Goal: Information Seeking & Learning: Check status

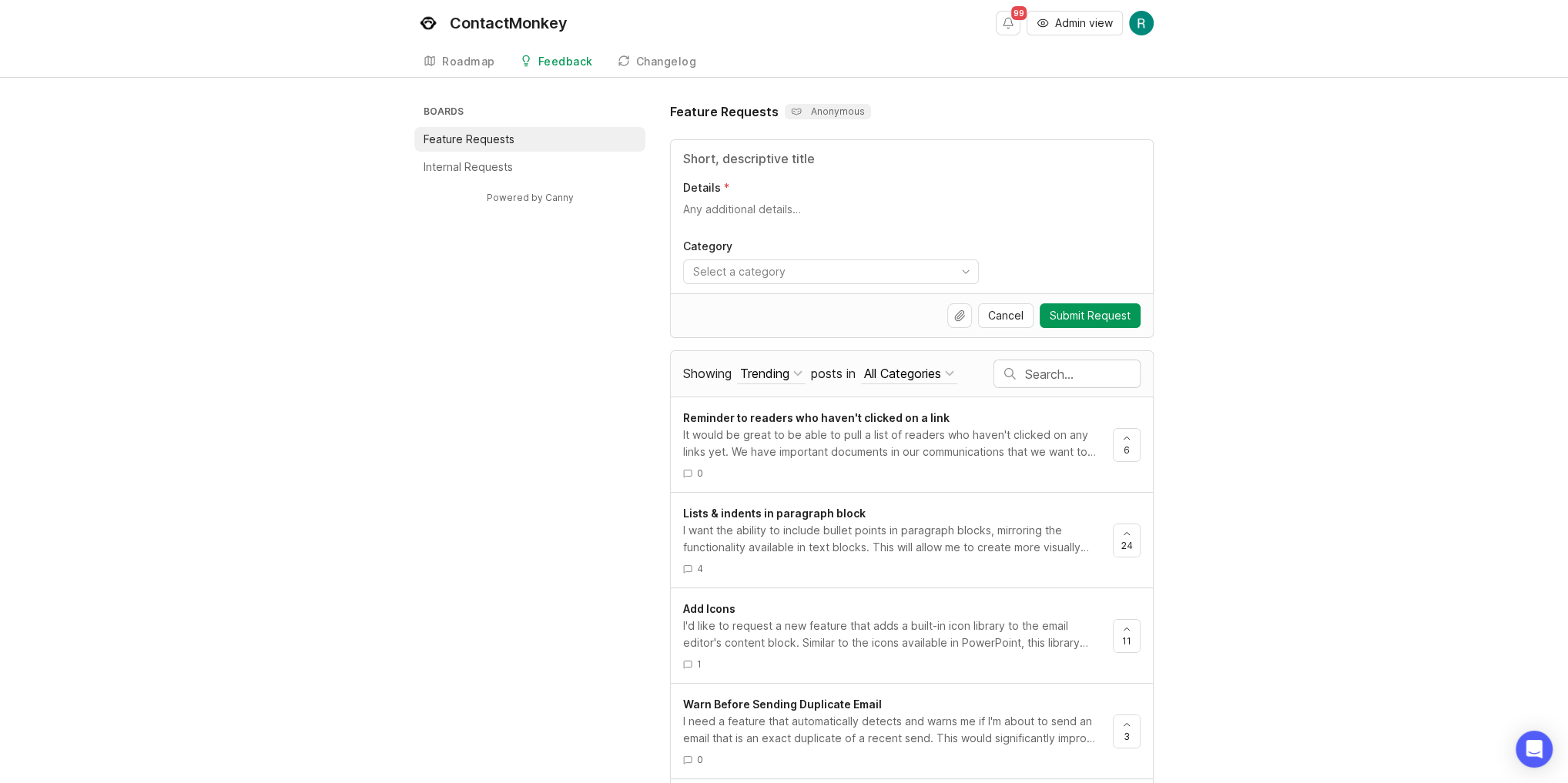
click at [795, 364] on button "Trending" at bounding box center [771, 374] width 68 height 21
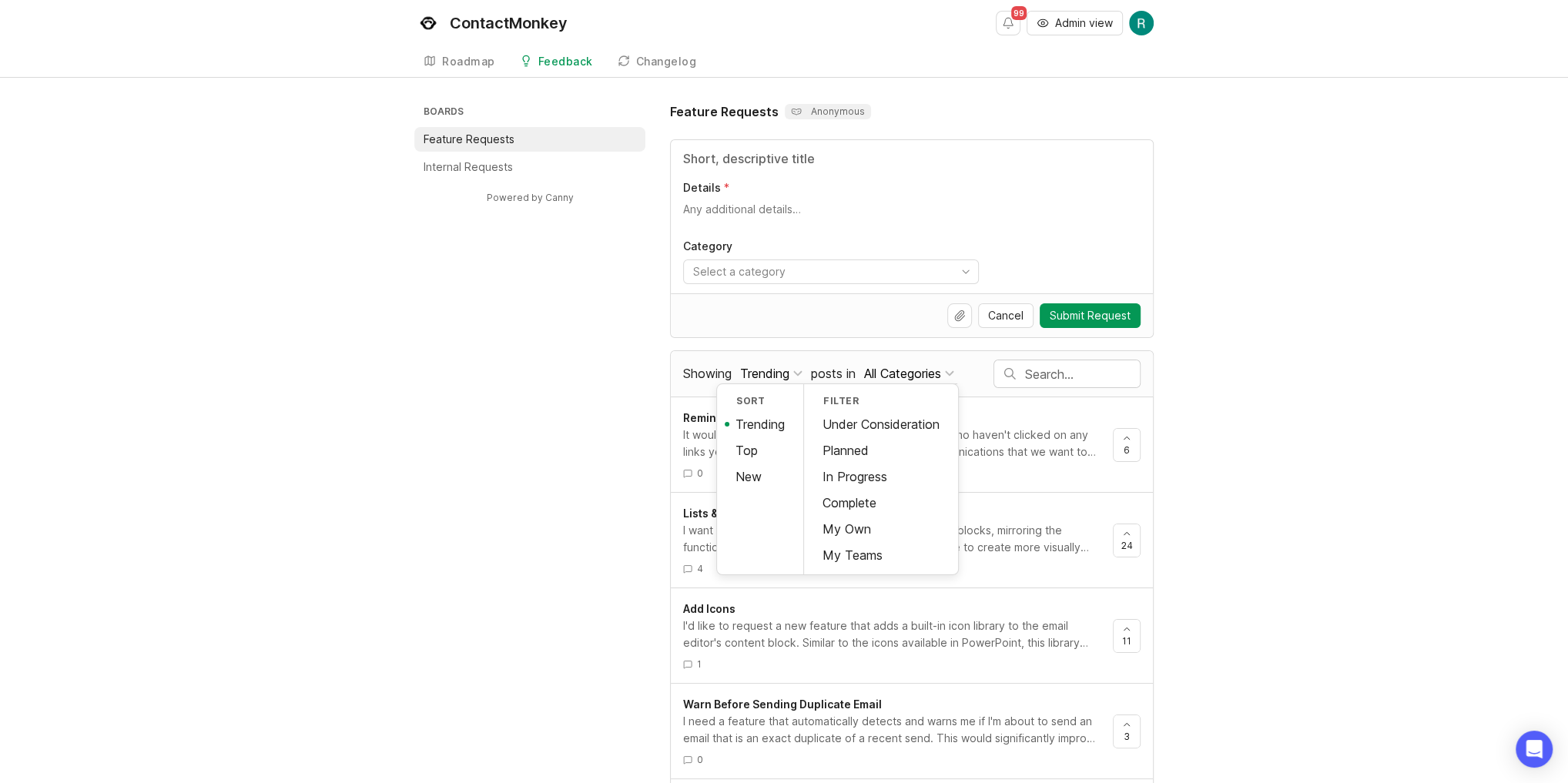
click at [906, 476] on div "In Progress" at bounding box center [880, 476] width 154 height 26
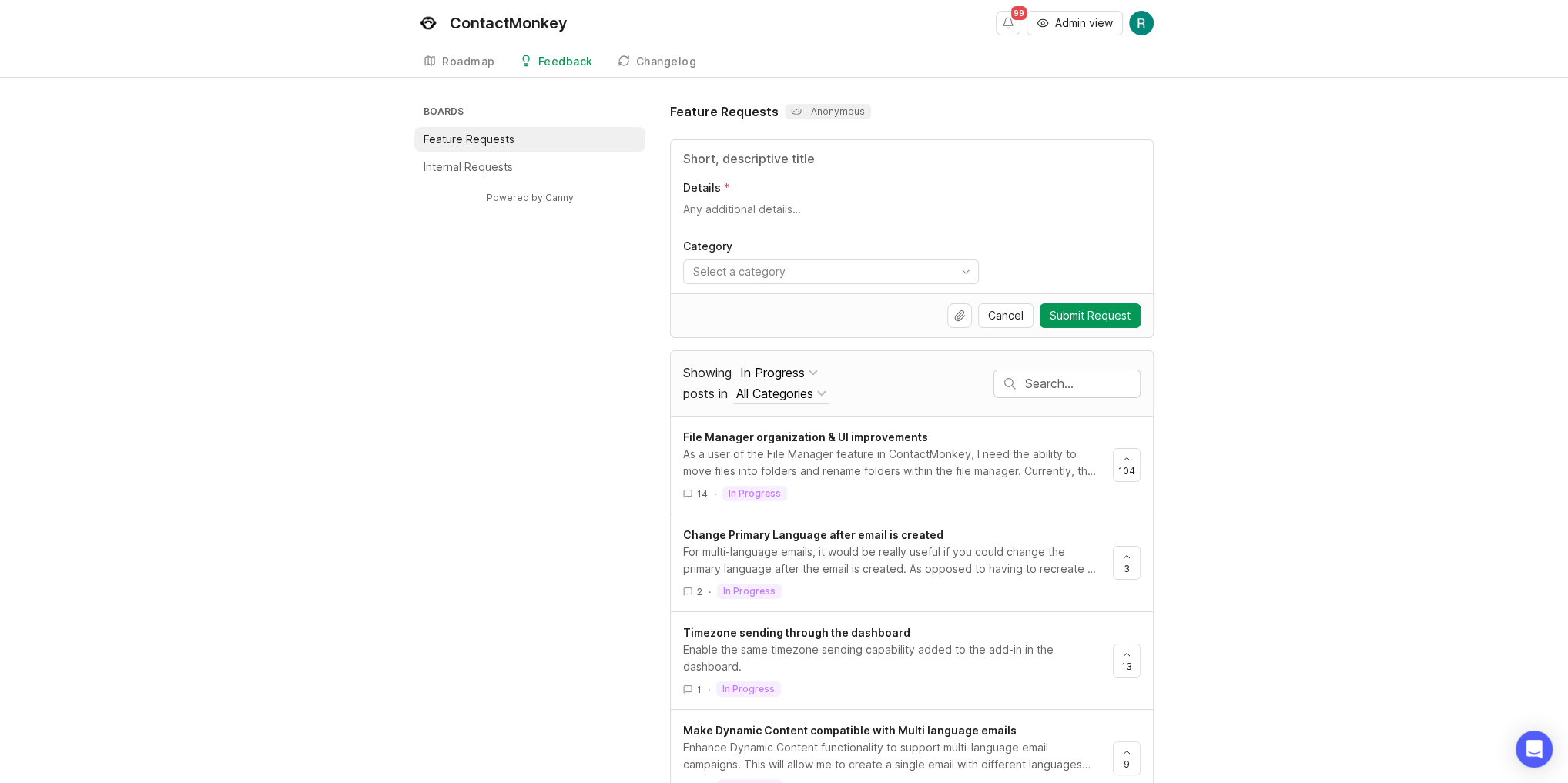
drag, startPoint x: 287, startPoint y: 399, endPoint x: 306, endPoint y: 386, distance: 23.0
click at [294, 394] on div "Boards Feature Requests Internal Requests Powered by Canny Feature Requests Ano…" at bounding box center [784, 553] width 1568 height 901
click at [843, 447] on div "As a user of the File Manager feature in ContactMonkey, I need the ability to m…" at bounding box center [891, 463] width 418 height 34
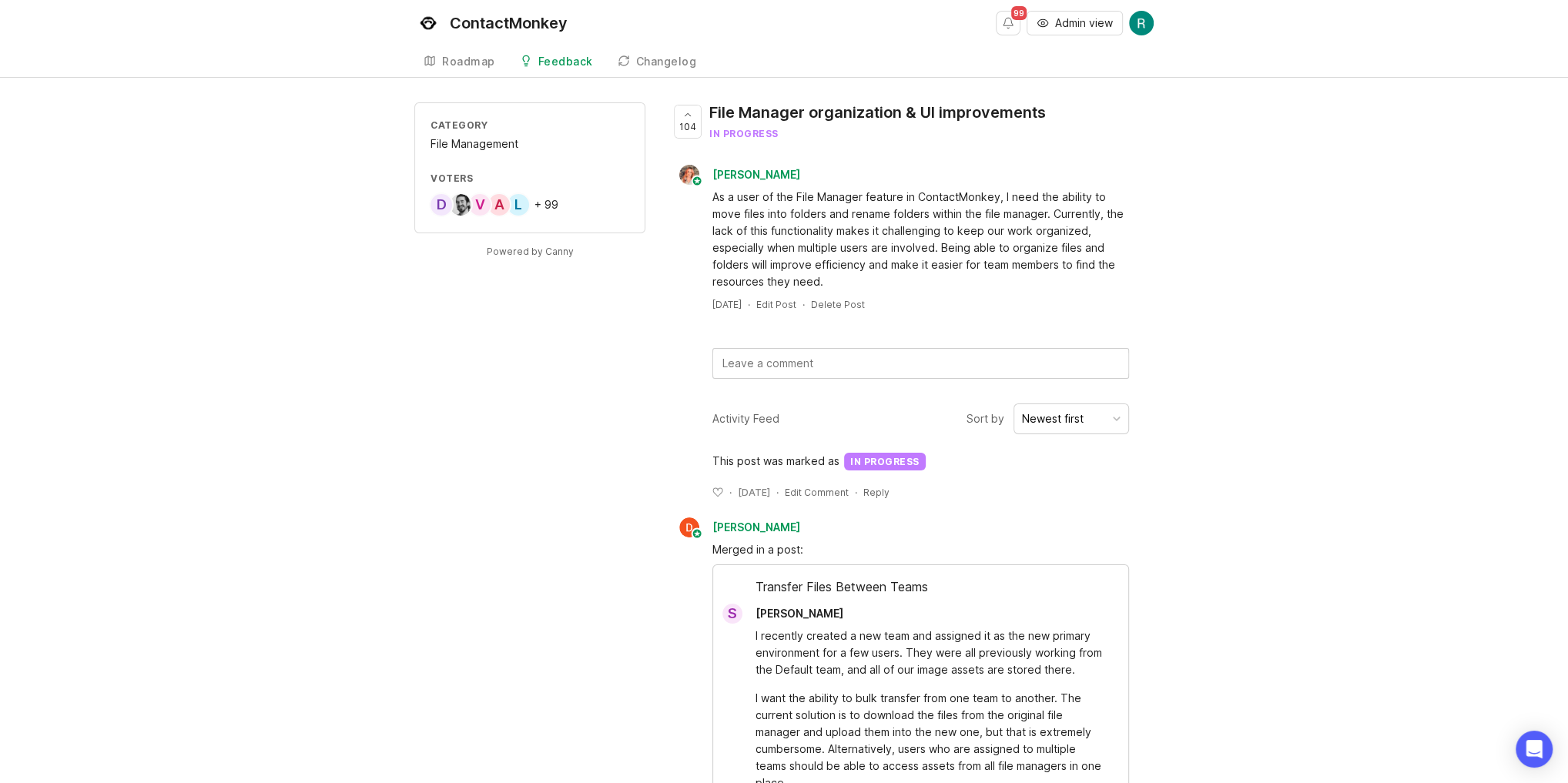
drag, startPoint x: 867, startPoint y: 429, endPoint x: 914, endPoint y: 409, distance: 51.1
click at [914, 409] on div "Activity Feed Sort by Newest first" at bounding box center [912, 419] width 483 height 31
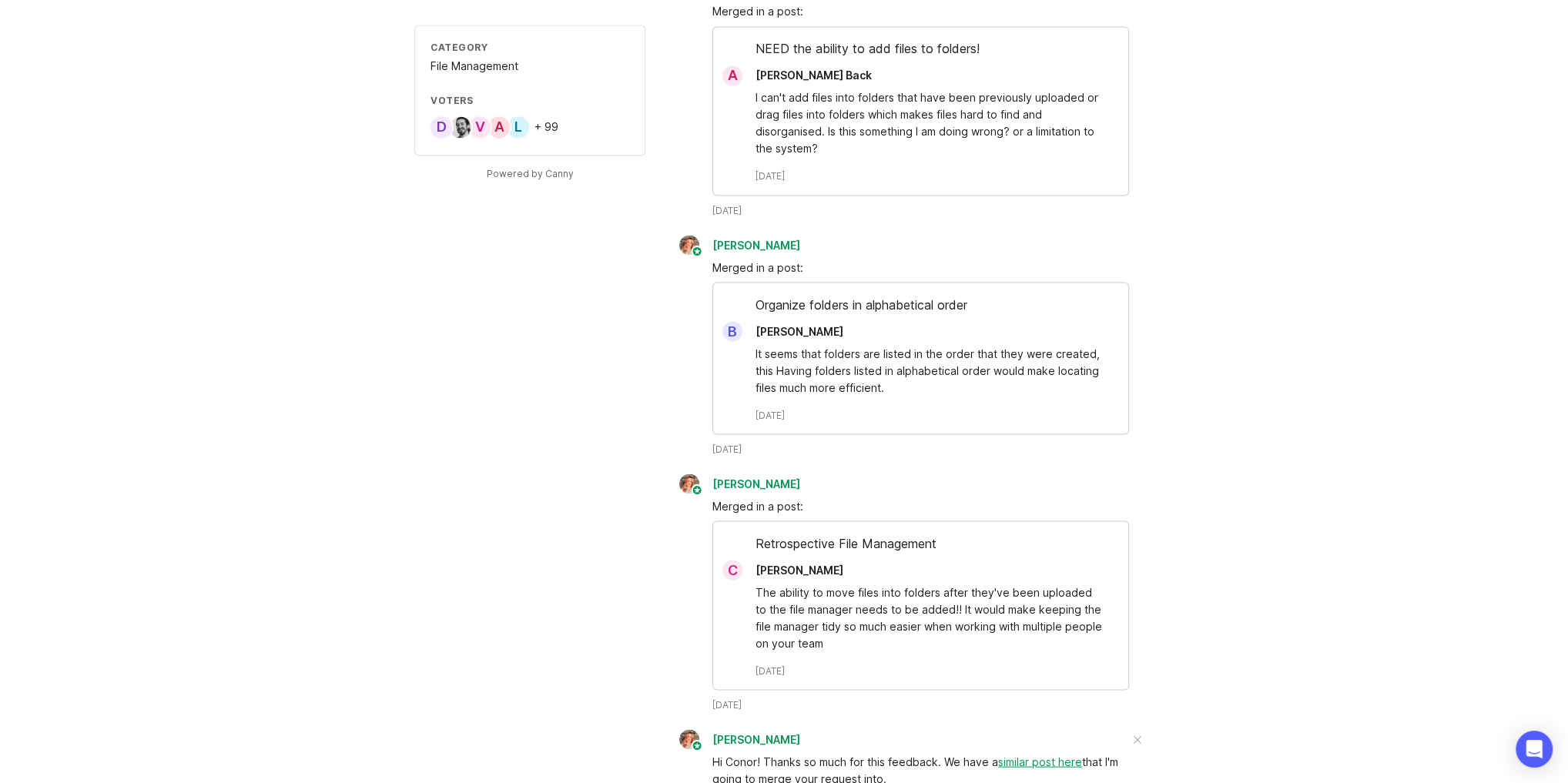
scroll to position [2494, 0]
